Goal: Task Accomplishment & Management: Complete application form

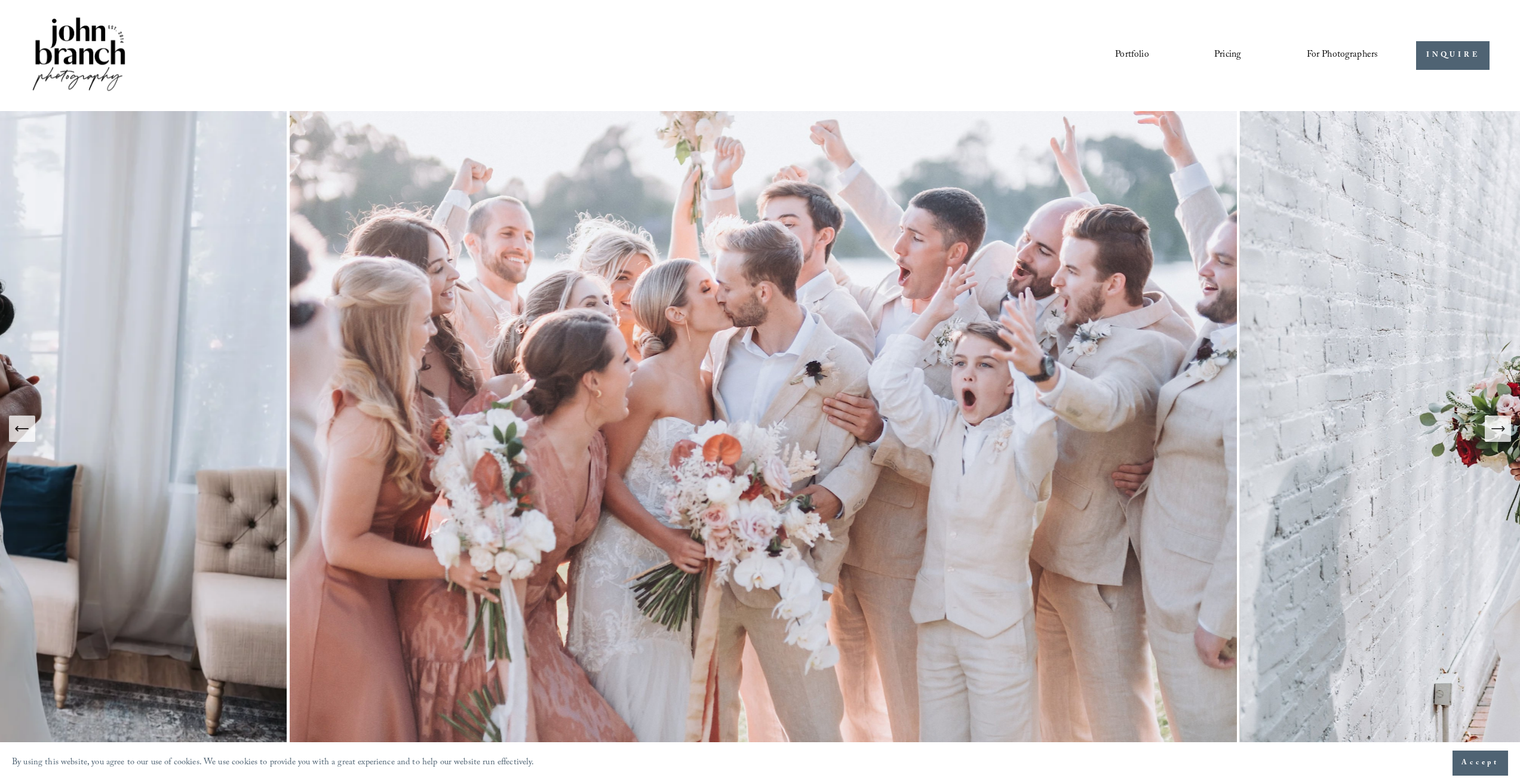
click at [1234, 51] on link "Pricing" at bounding box center [1227, 54] width 27 height 20
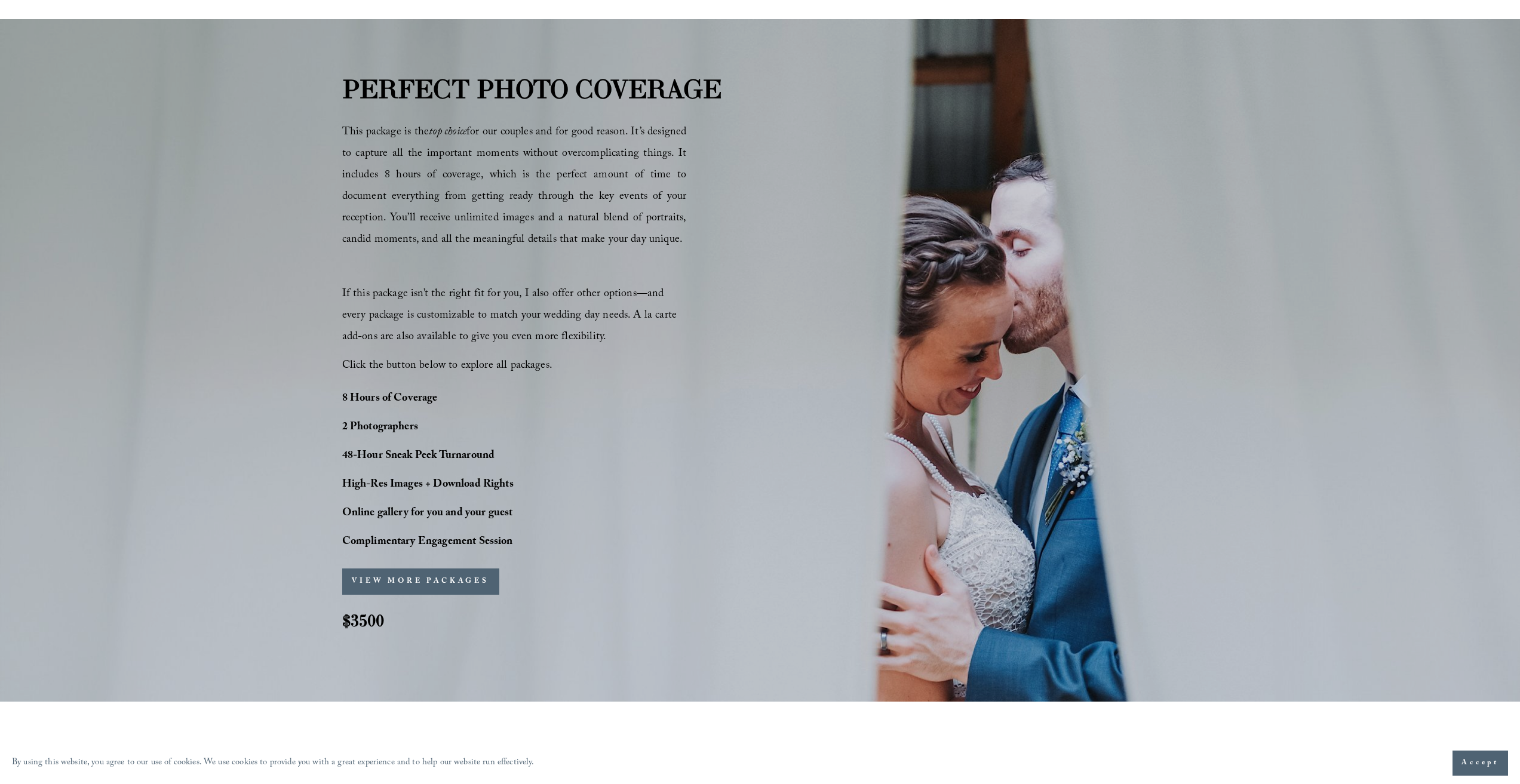
scroll to position [803, 0]
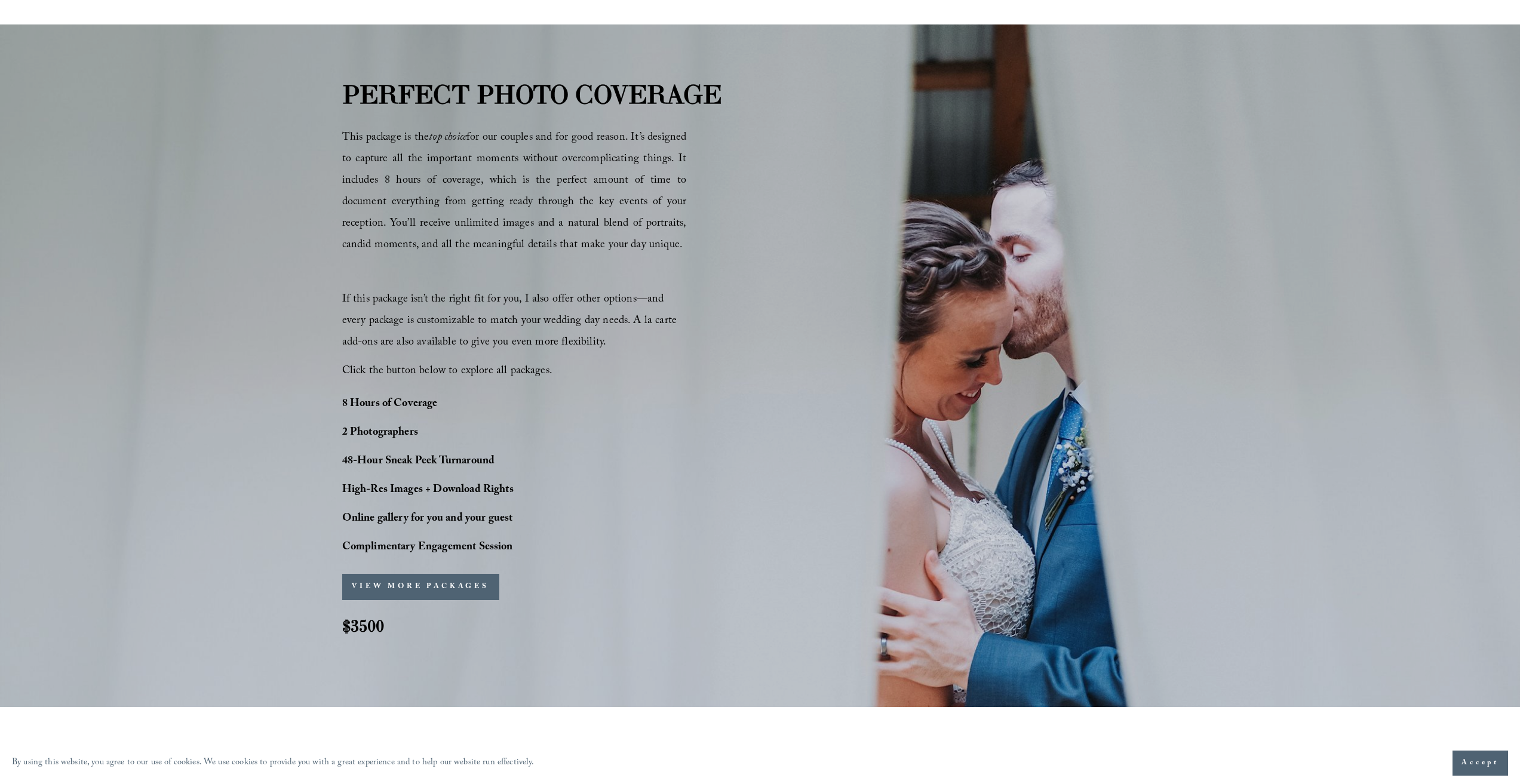
click at [454, 590] on button "VIEW MORE PACKAGES" at bounding box center [421, 586] width 157 height 26
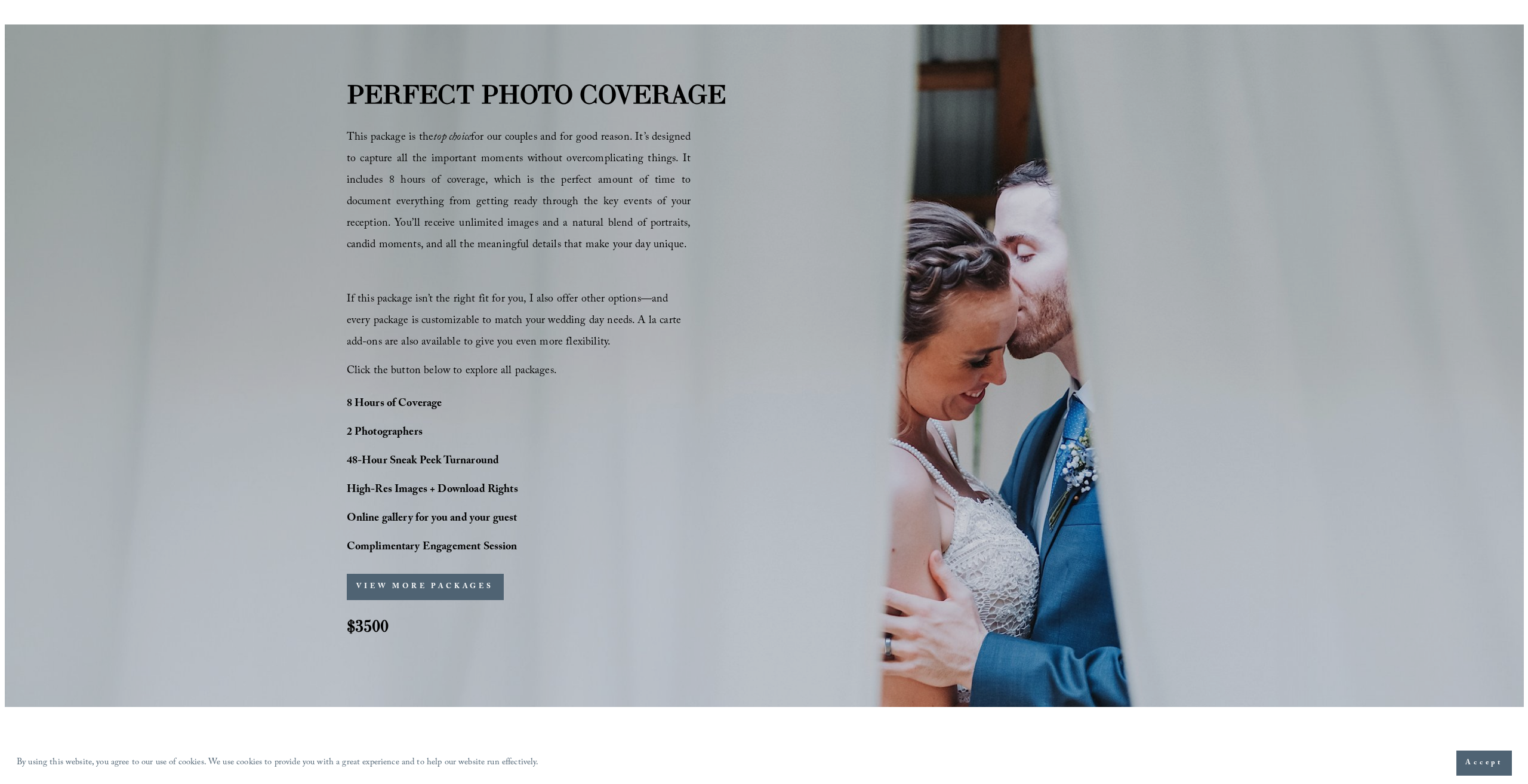
scroll to position [806, 0]
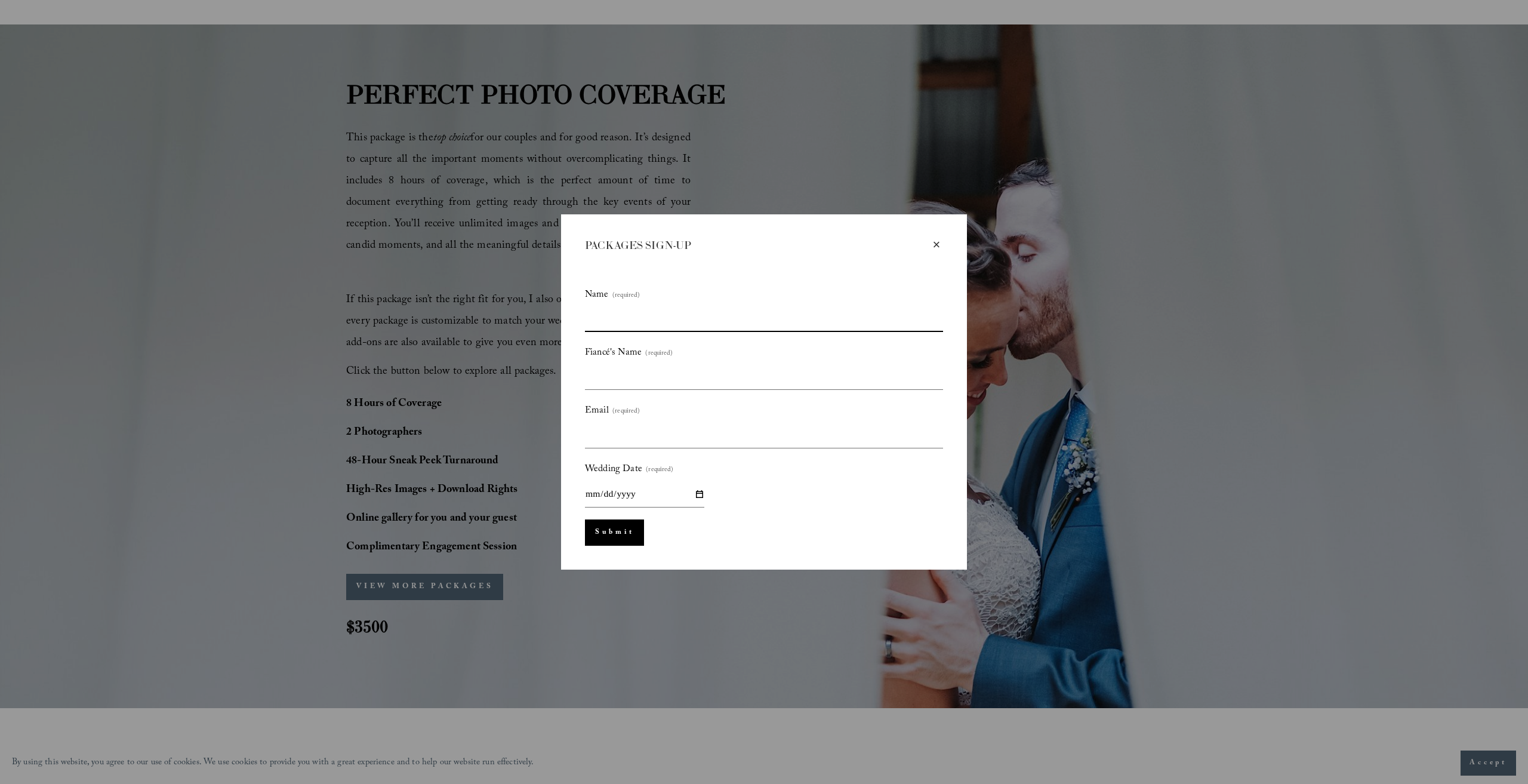
click at [616, 310] on input "Name (required)" at bounding box center [764, 319] width 359 height 25
type input "*"
type input "*****"
click at [643, 388] on input "Fiancé's Name (required)" at bounding box center [764, 377] width 359 height 25
type input "*******"
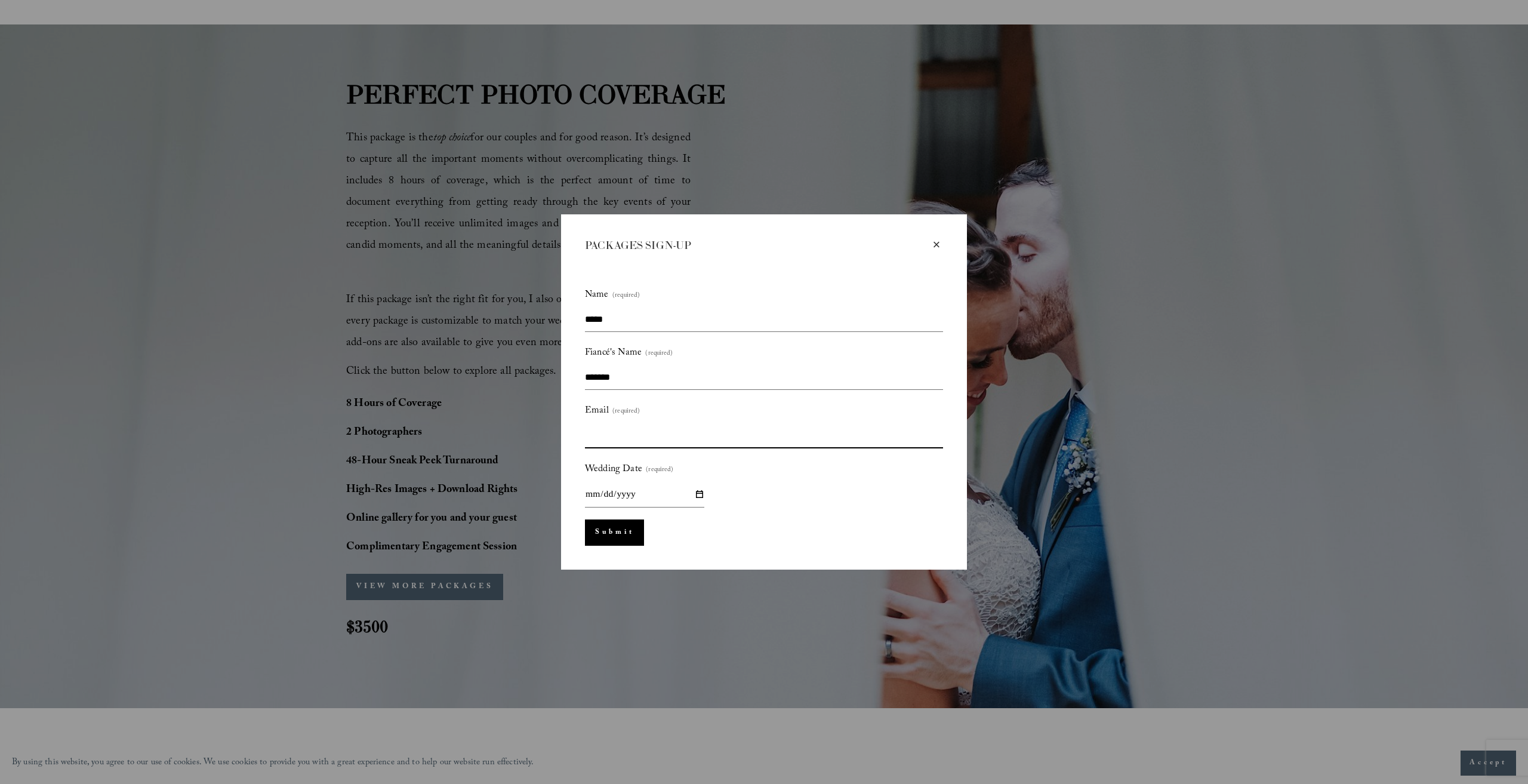
click at [644, 436] on input "Email (required)" at bounding box center [764, 436] width 359 height 25
type input "**********"
click at [612, 536] on button "Submit Submit" at bounding box center [615, 532] width 59 height 26
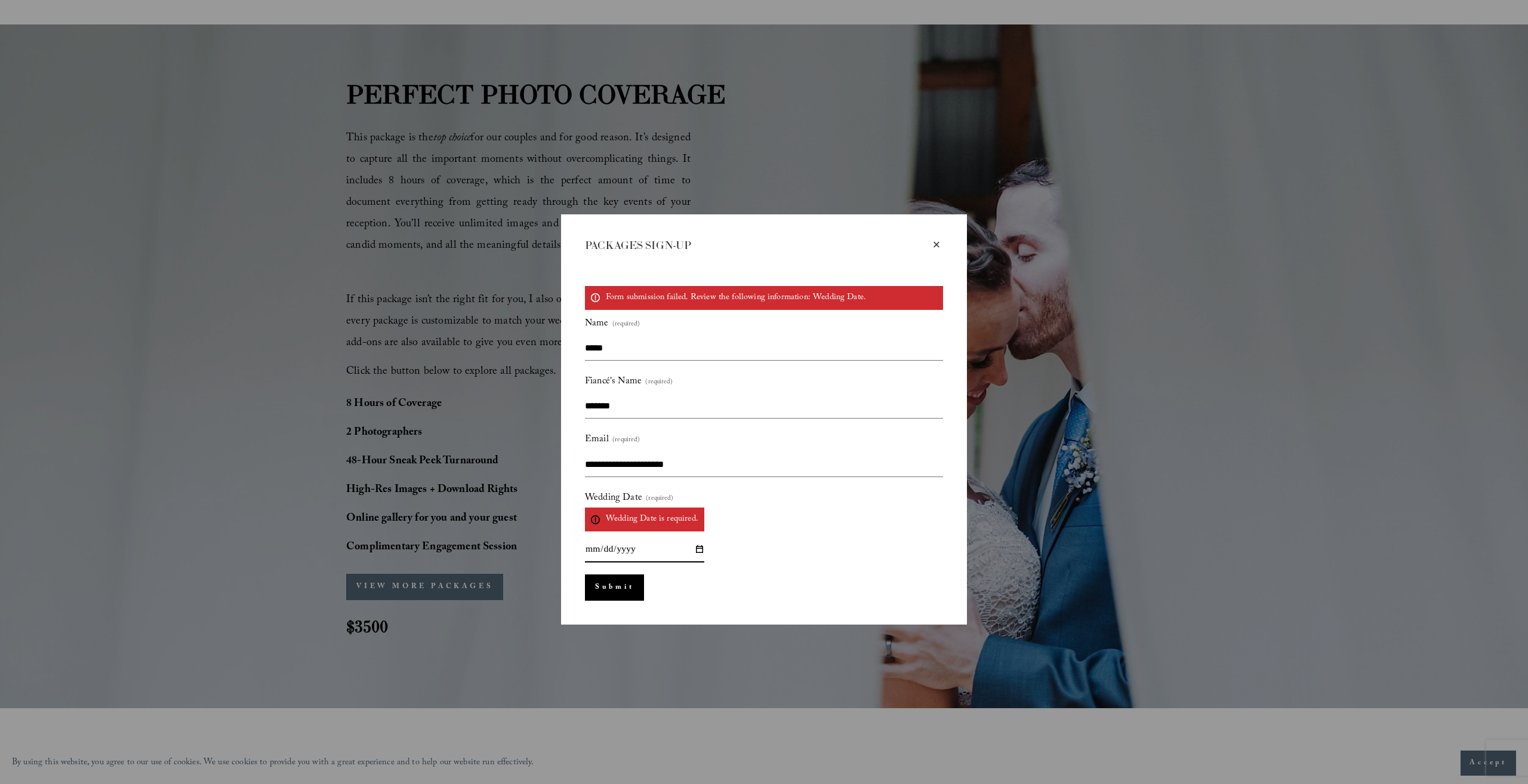
click at [593, 545] on input "Wedding Date (required) Wedding Date is required." at bounding box center [644, 549] width 120 height 26
click at [586, 551] on input "Wedding Date (required) Wedding Date is required." at bounding box center [644, 549] width 120 height 26
click at [696, 549] on input "Wedding Date (required) Wedding Date is required." at bounding box center [644, 549] width 120 height 26
type input "**********"
click at [622, 592] on button "Submit Submit" at bounding box center [615, 587] width 59 height 26
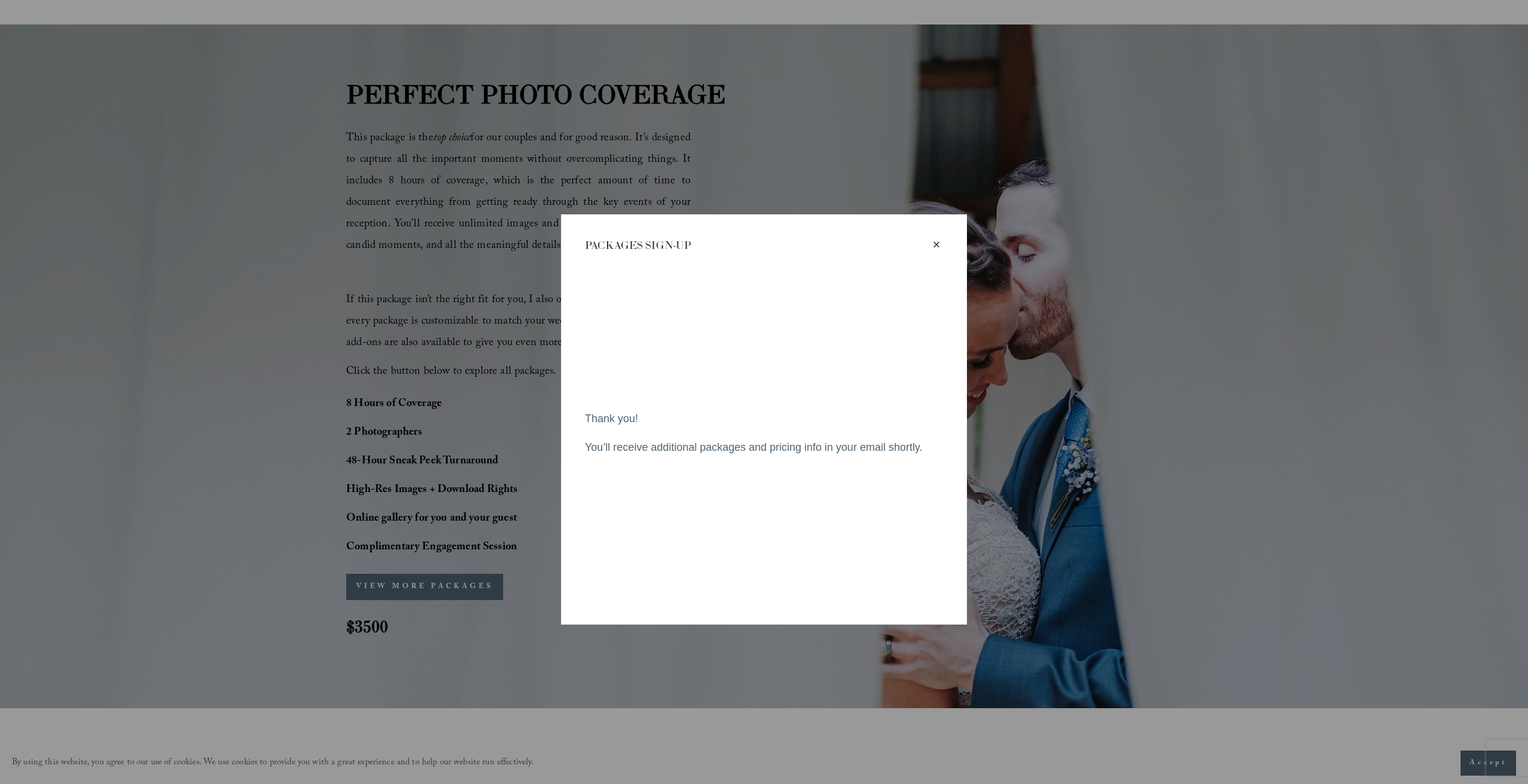
click at [932, 239] on div "×" at bounding box center [937, 245] width 13 height 13
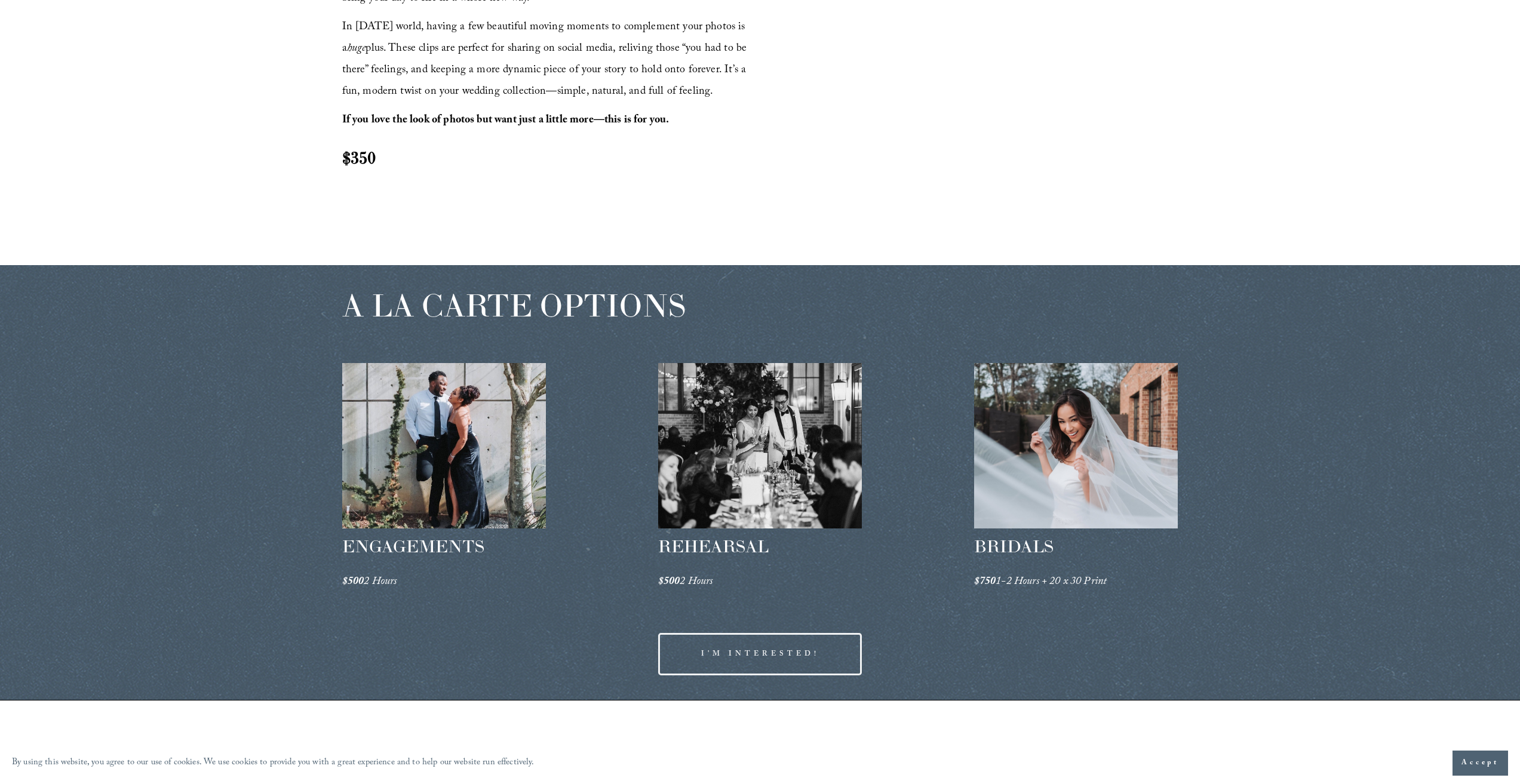
scroll to position [1737, 0]
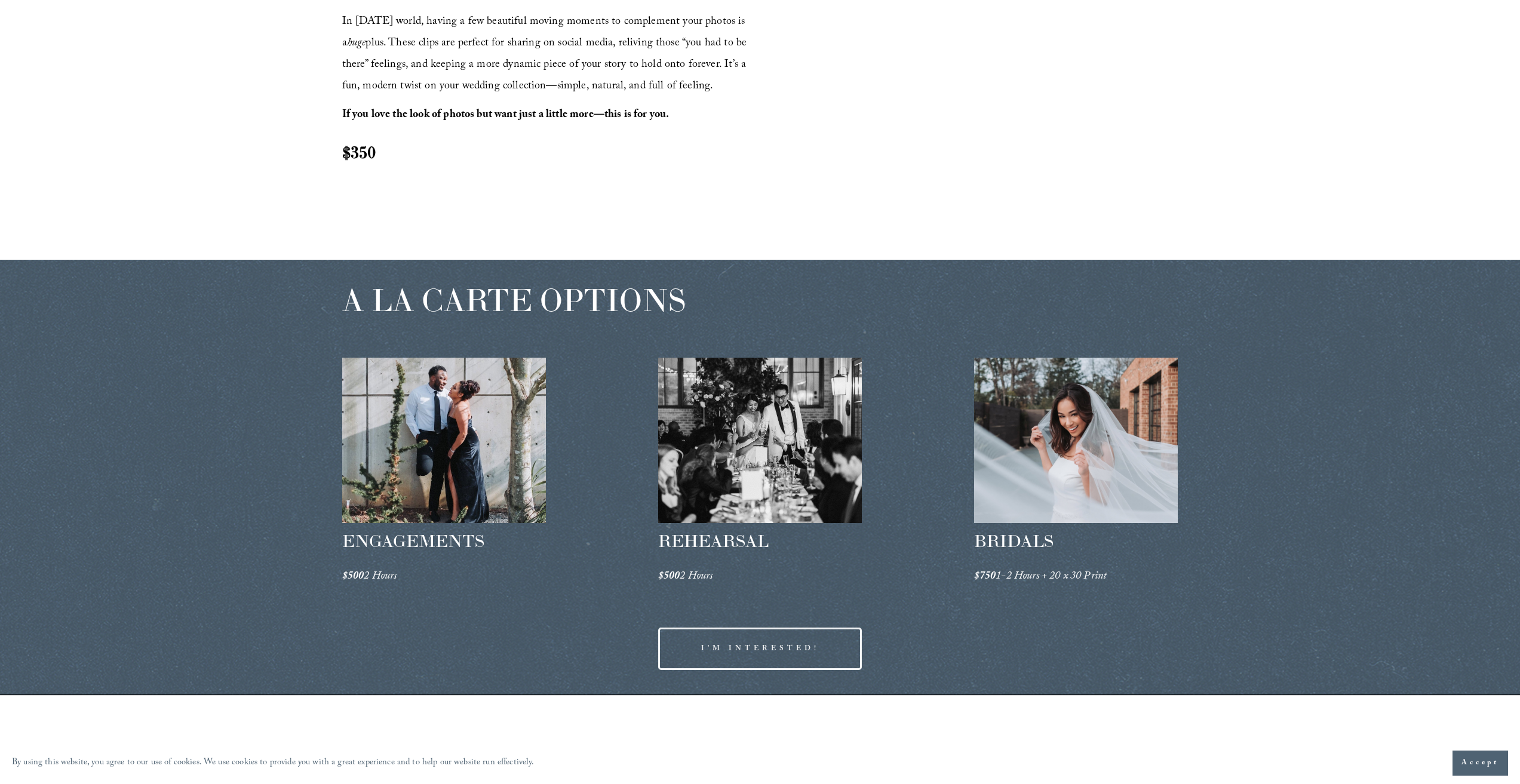
click at [845, 421] on div at bounding box center [760, 440] width 205 height 165
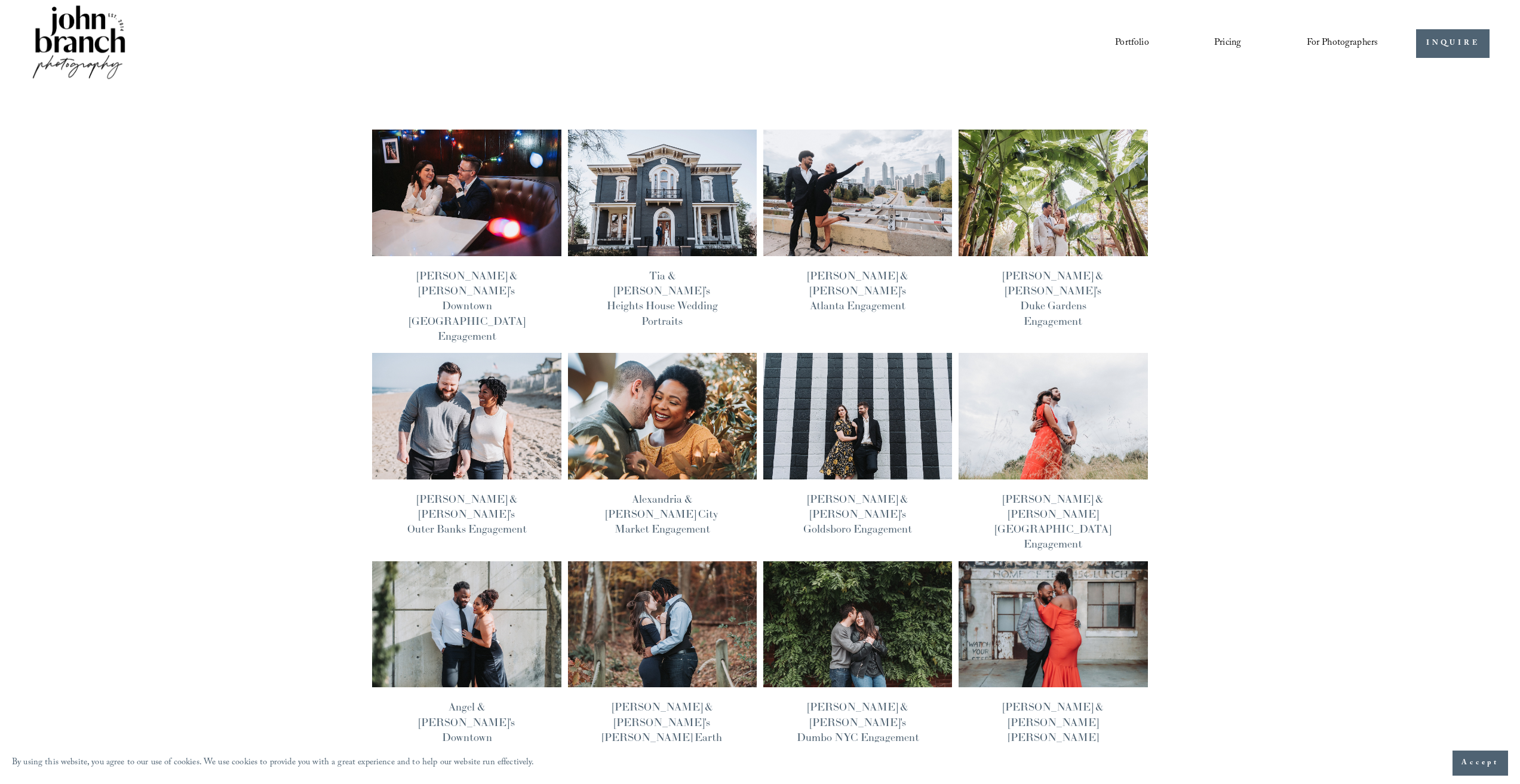
scroll to position [11, 0]
click at [659, 222] on img at bounding box center [662, 193] width 190 height 128
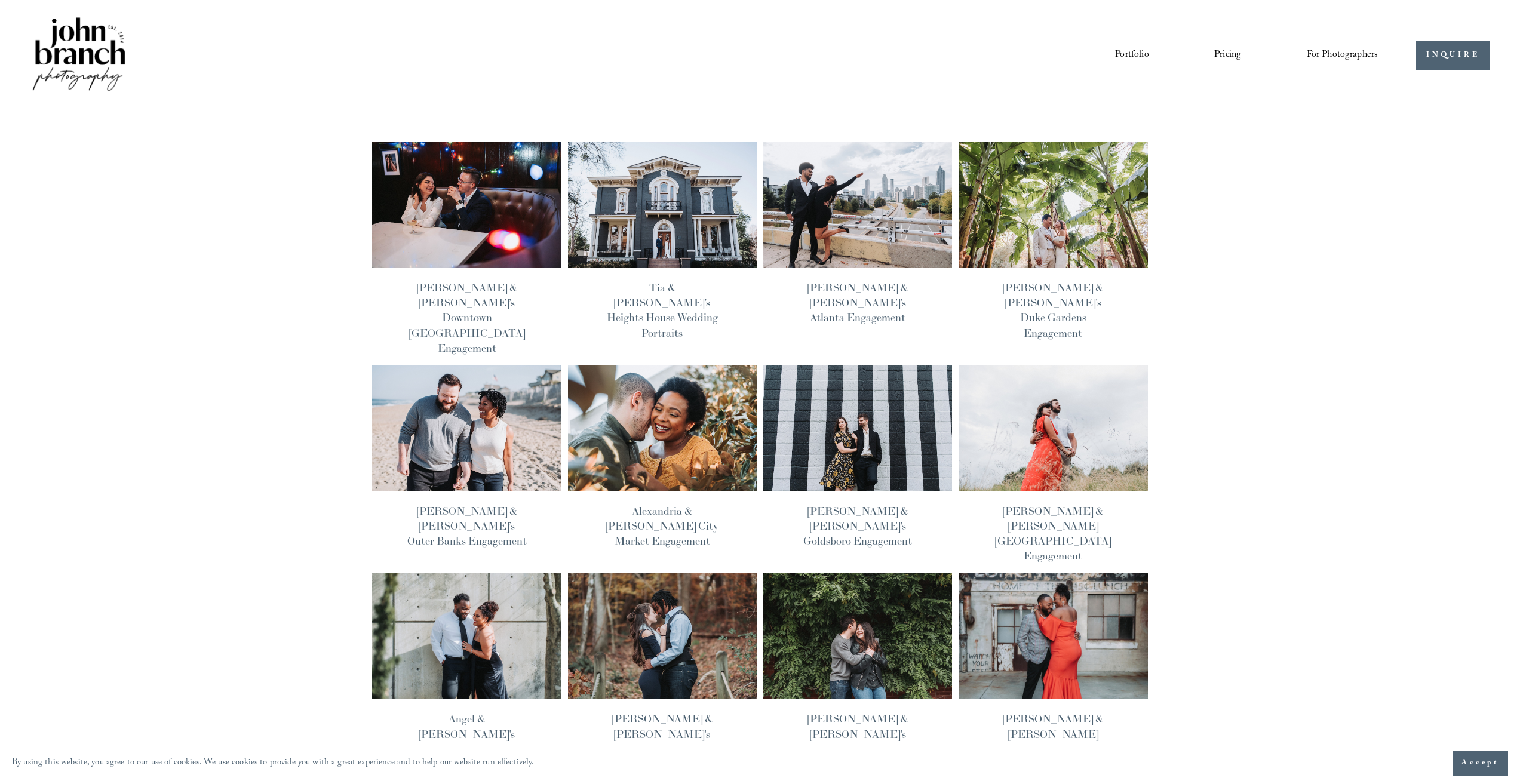
scroll to position [11, 0]
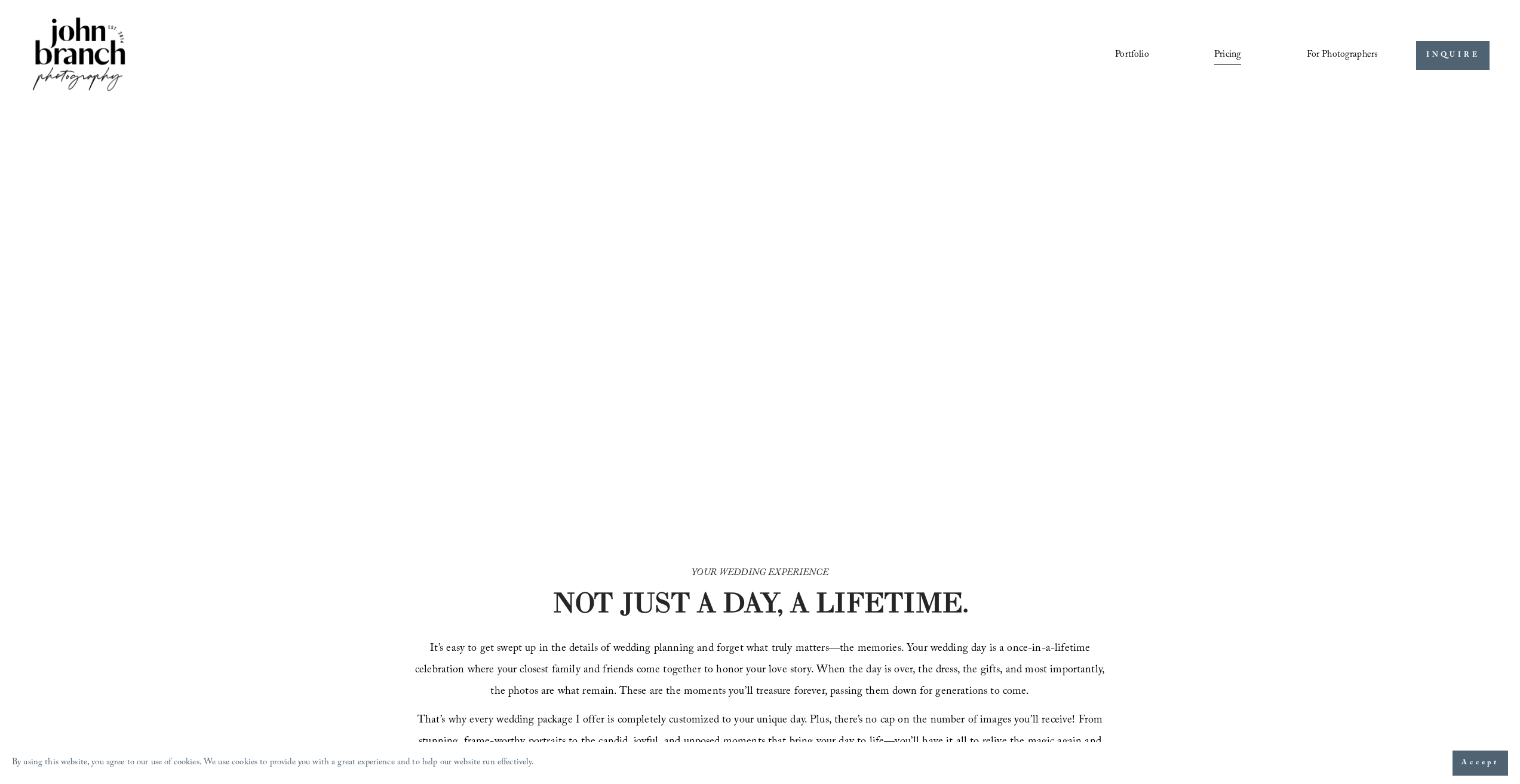
scroll to position [1737, 0]
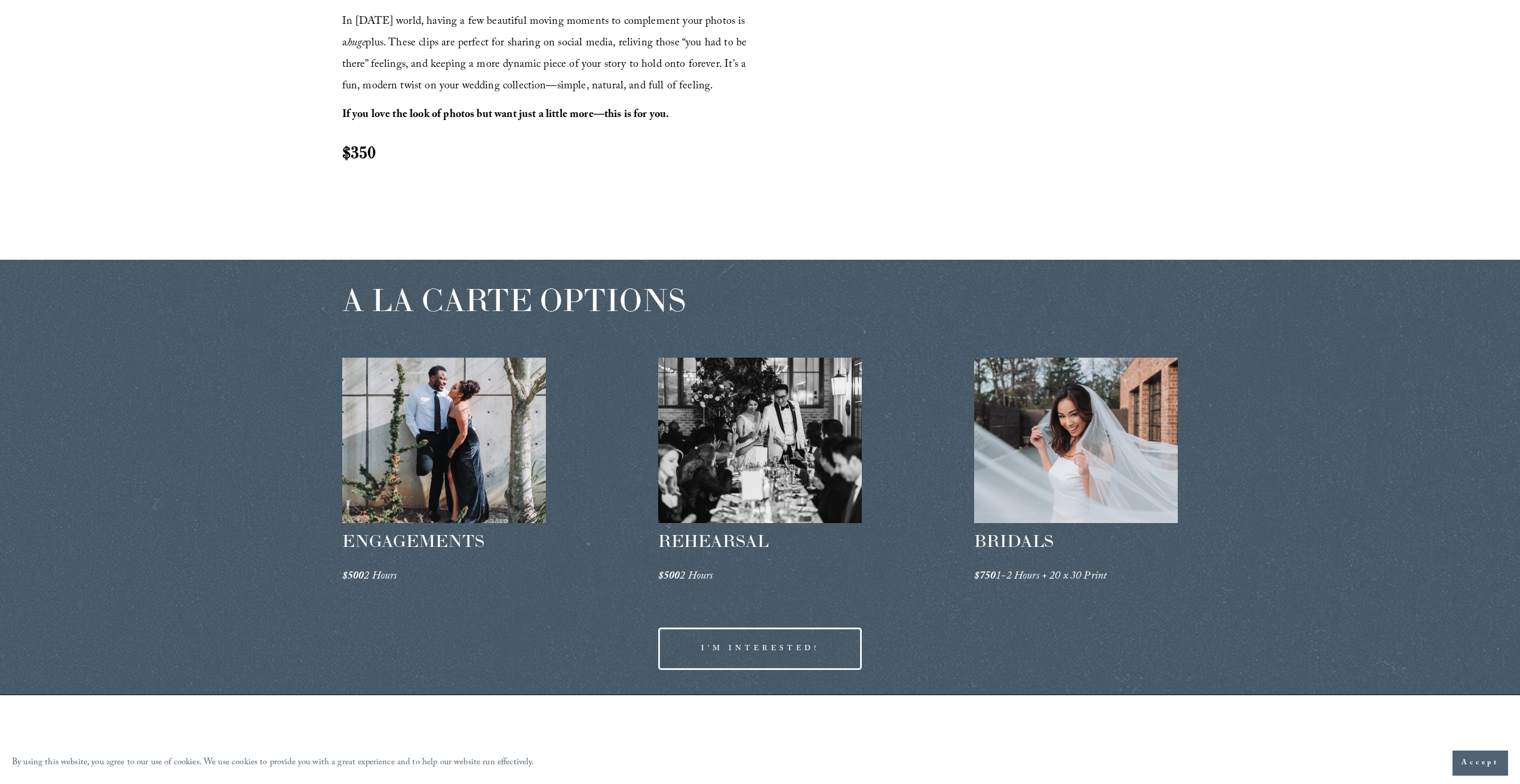
click at [1089, 458] on div at bounding box center [1076, 440] width 205 height 165
click at [1081, 452] on div at bounding box center [1076, 440] width 205 height 165
click at [1092, 430] on div at bounding box center [1076, 440] width 205 height 165
click at [445, 466] on div at bounding box center [445, 440] width 205 height 165
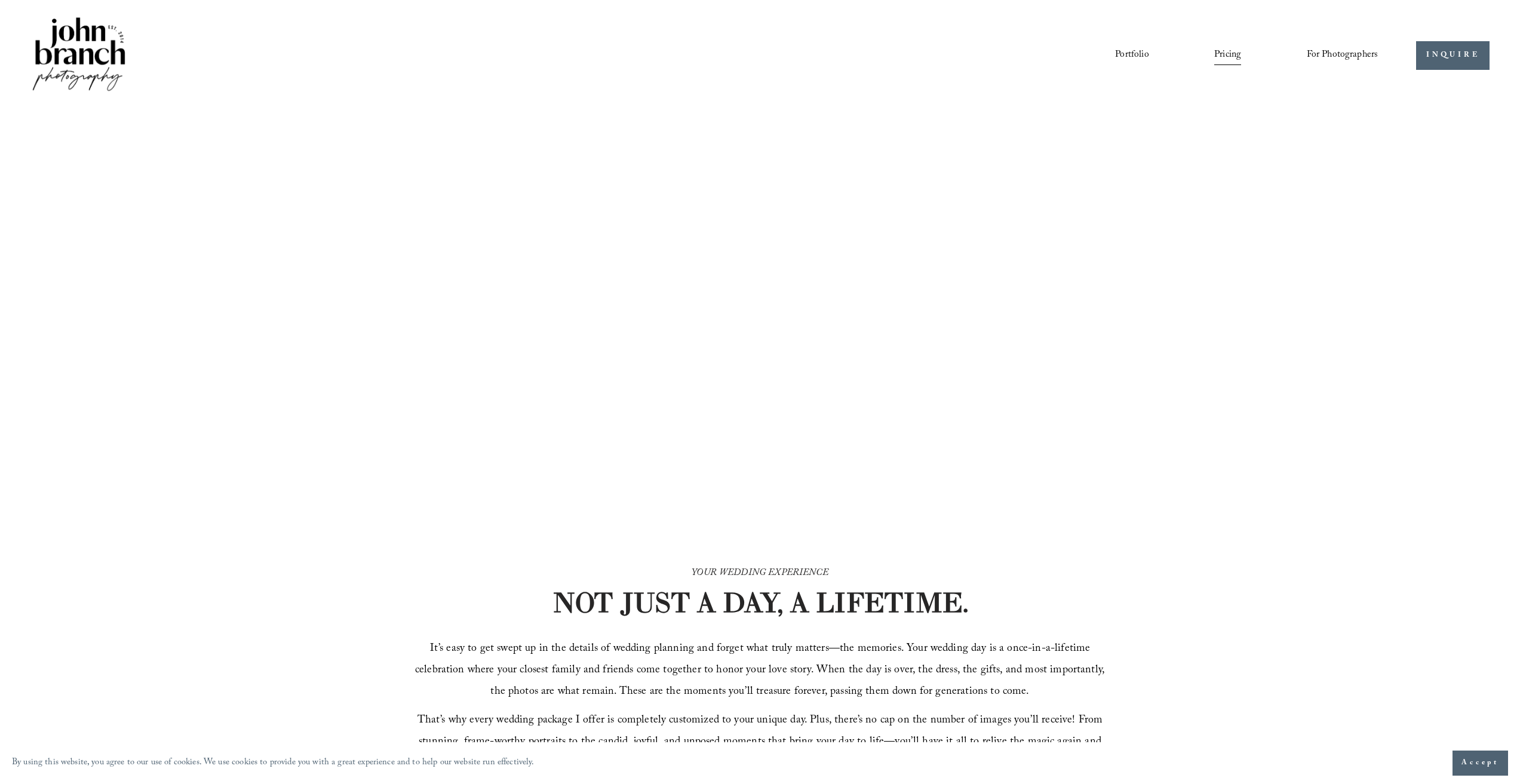
scroll to position [1737, 0]
